Goal: Information Seeking & Learning: Find contact information

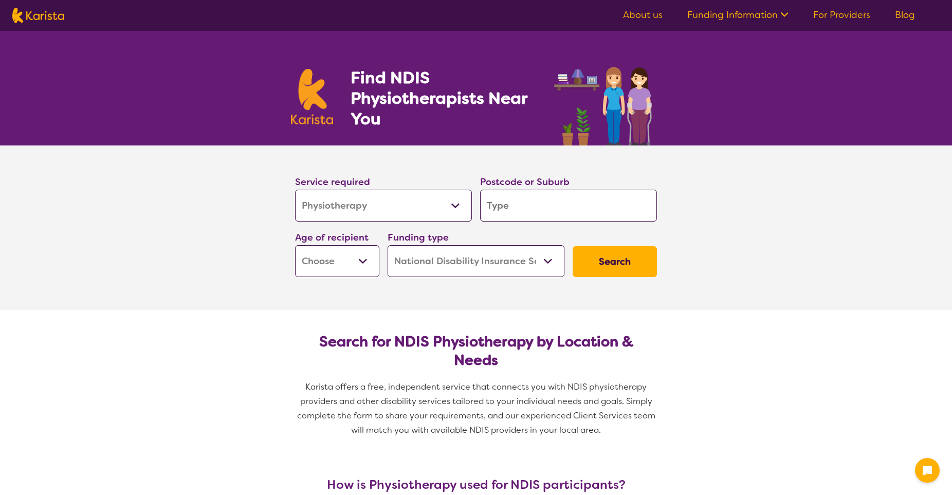
select select "Physiotherapy"
select select "NDIS"
select select "Physiotherapy"
select select "NDIS"
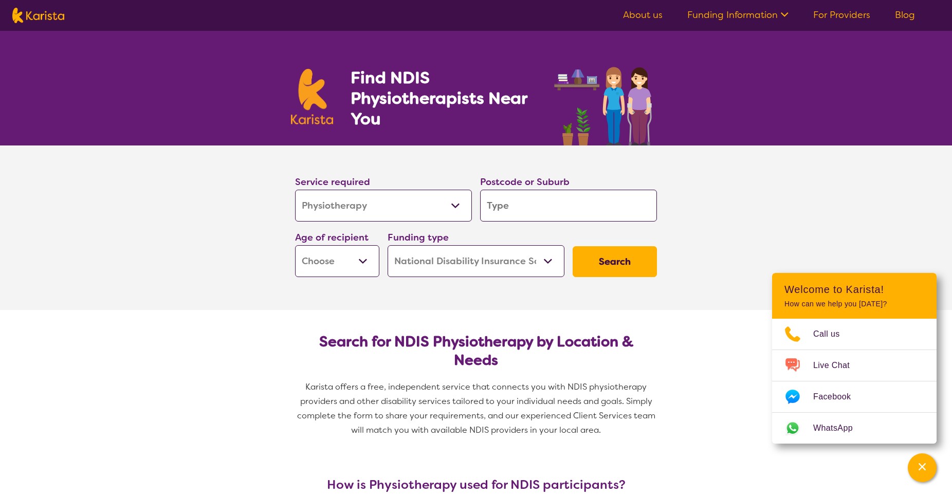
click at [524, 210] on input "search" at bounding box center [568, 206] width 177 height 32
type input "4"
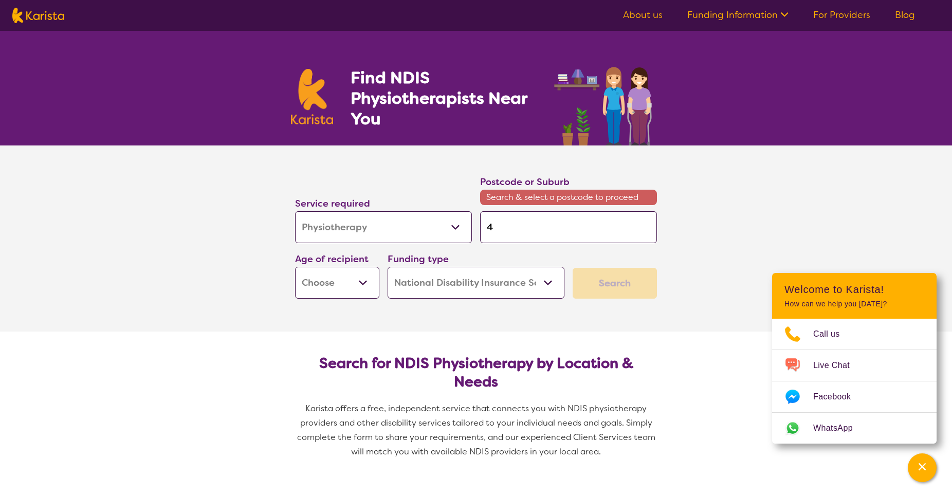
type input "41"
type input "412"
type input "4123"
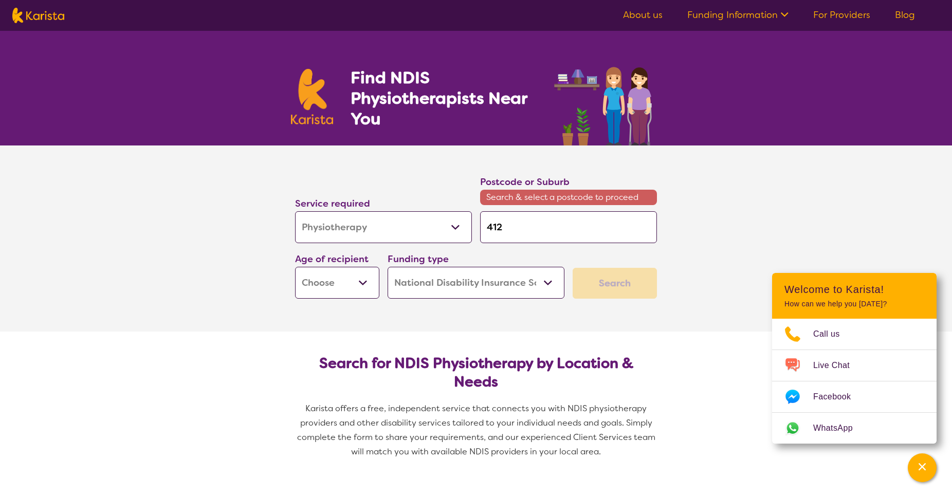
type input "4123"
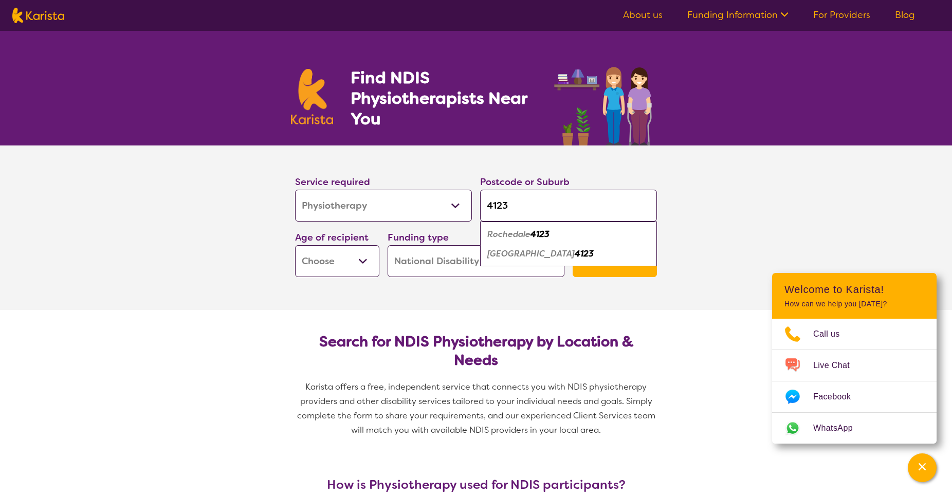
type input "4123"
click at [533, 240] on div "Rochedale 4123" at bounding box center [568, 235] width 167 height 20
click at [357, 262] on select "Early Childhood - 0 to 9 Child - 10 to 11 Adolescent - 12 to 17 Adult - 18 to 6…" at bounding box center [337, 261] width 84 height 32
select select "EC"
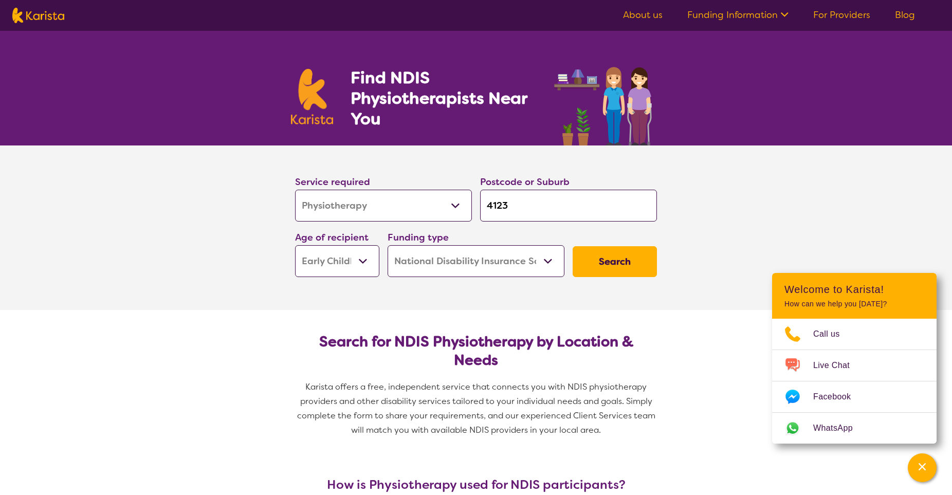
click at [295, 245] on select "Early Childhood - 0 to 9 Child - 10 to 11 Adolescent - 12 to 17 Adult - 18 to 6…" at bounding box center [337, 261] width 84 height 32
select select "EC"
click at [645, 264] on button "Search" at bounding box center [615, 261] width 84 height 31
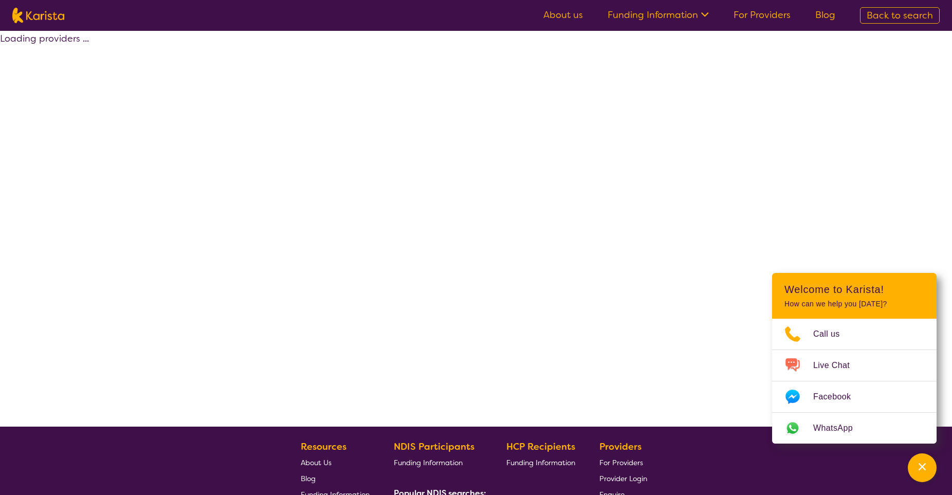
select select "by_score"
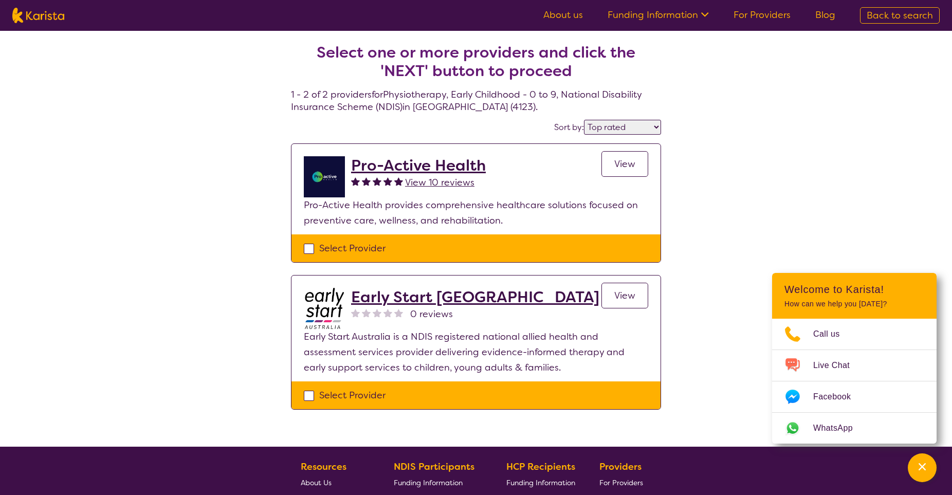
scroll to position [199, 0]
